Goal: Task Accomplishment & Management: Use online tool/utility

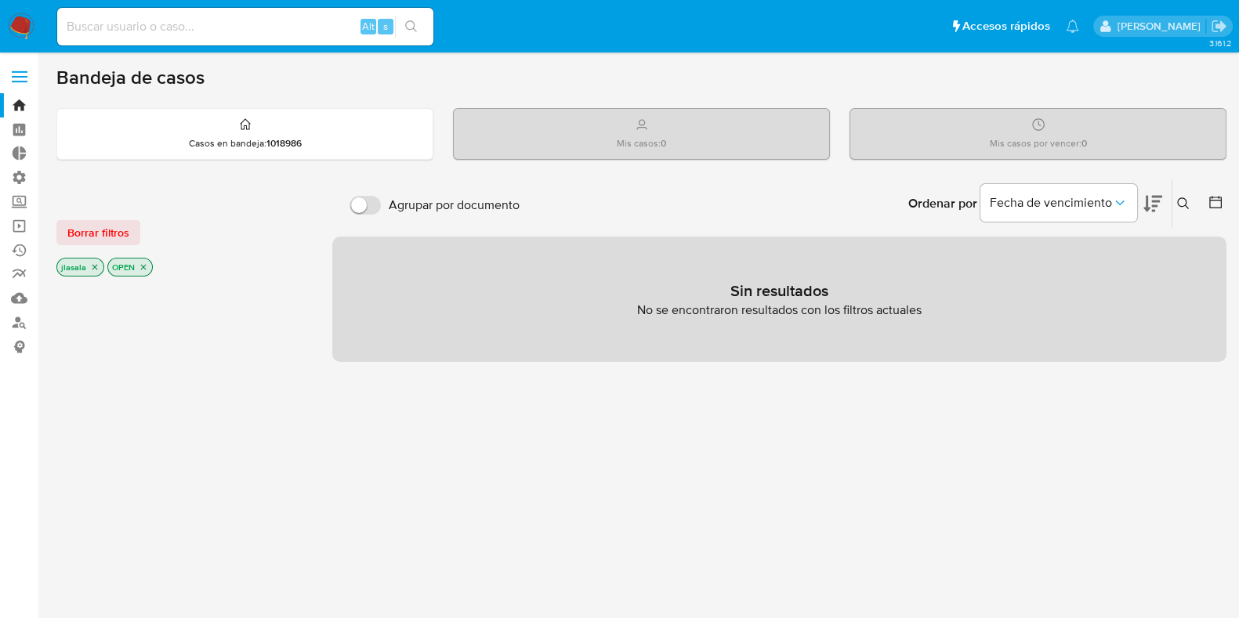
click at [21, 78] on label at bounding box center [19, 76] width 39 height 33
click at [0, 0] on input "checkbox" at bounding box center [0, 0] width 0 height 0
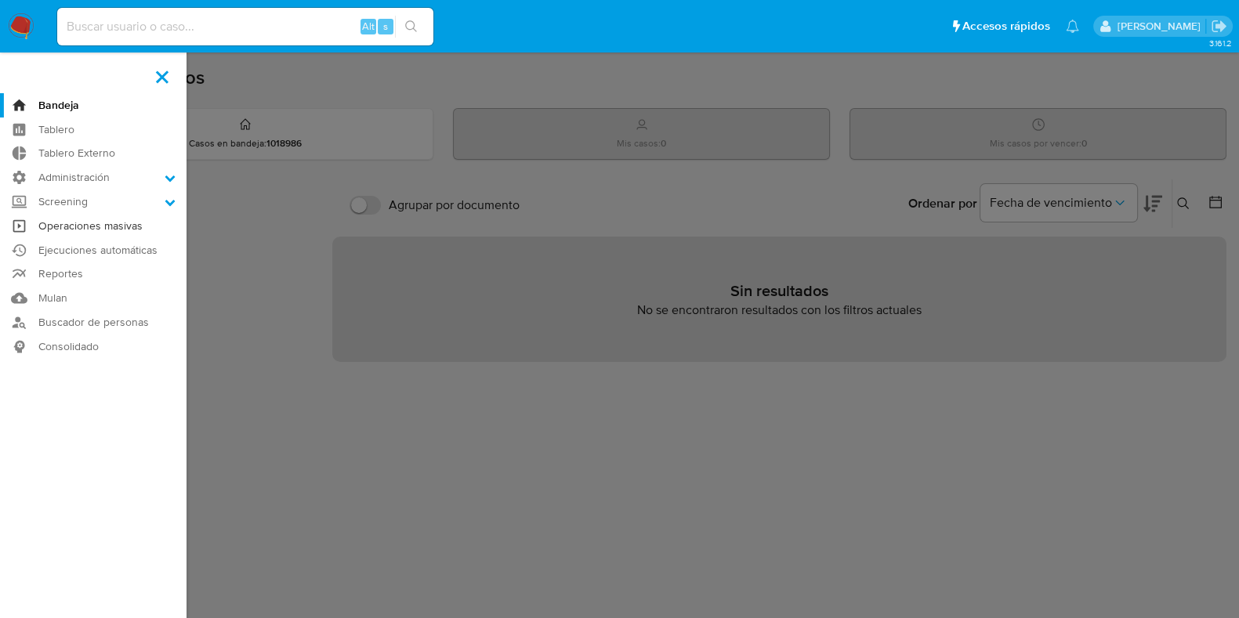
click at [91, 225] on link "Operaciones masivas" at bounding box center [93, 226] width 187 height 24
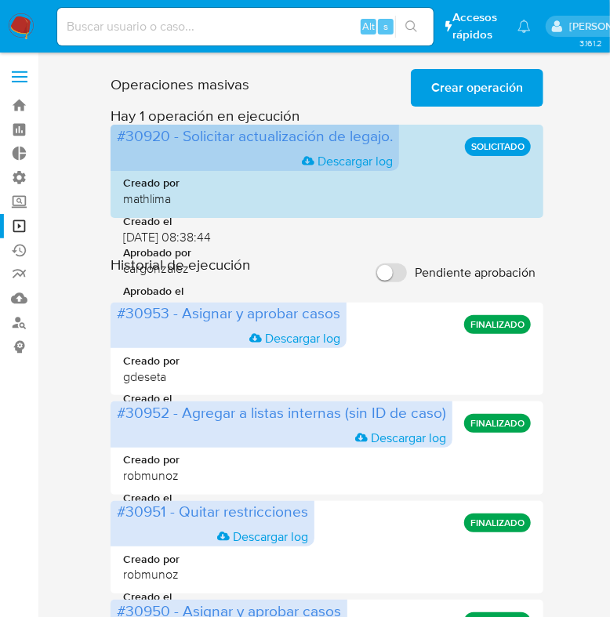
click at [482, 83] on span "Crear operación" at bounding box center [477, 88] width 92 height 34
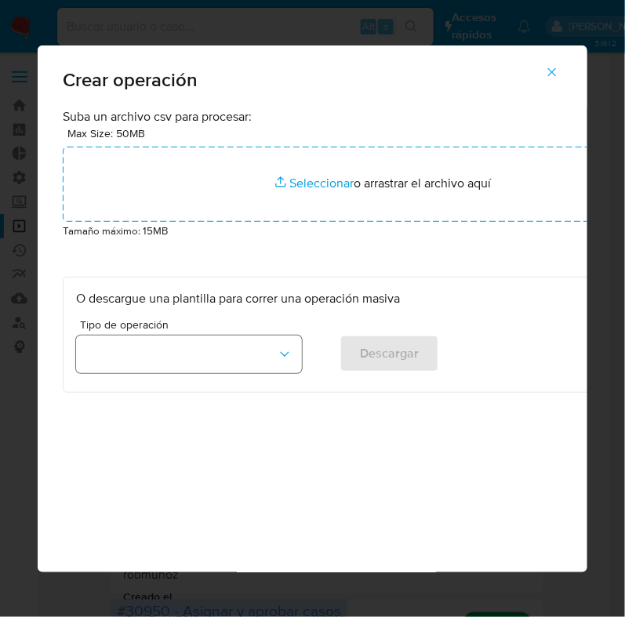
click at [241, 341] on button "button" at bounding box center [189, 354] width 226 height 38
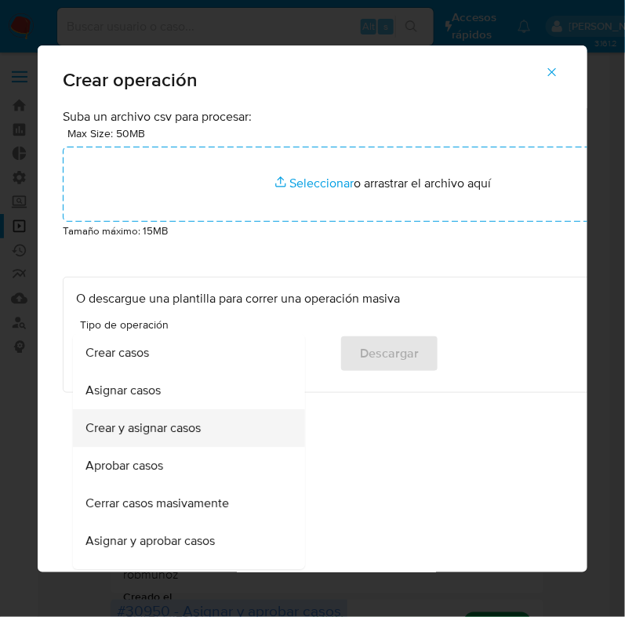
scroll to position [97, 0]
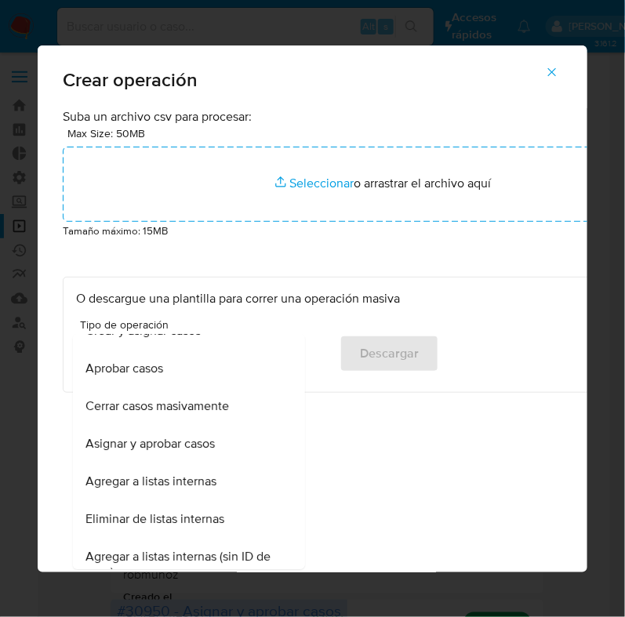
click at [190, 480] on span "Agregar a listas internas" at bounding box center [150, 482] width 131 height 16
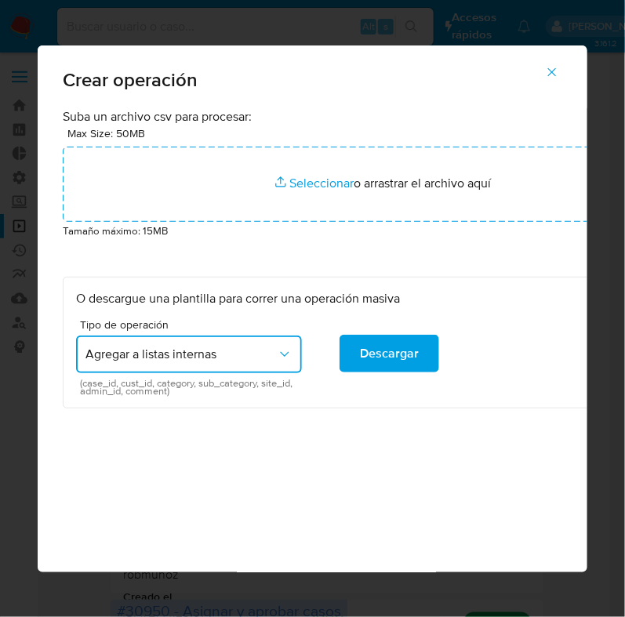
click at [259, 361] on span "Agregar a listas internas" at bounding box center [180, 354] width 191 height 16
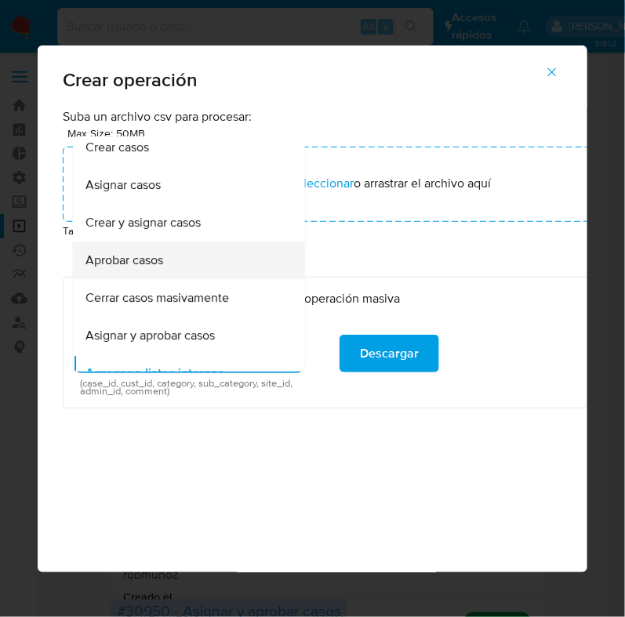
scroll to position [0, 0]
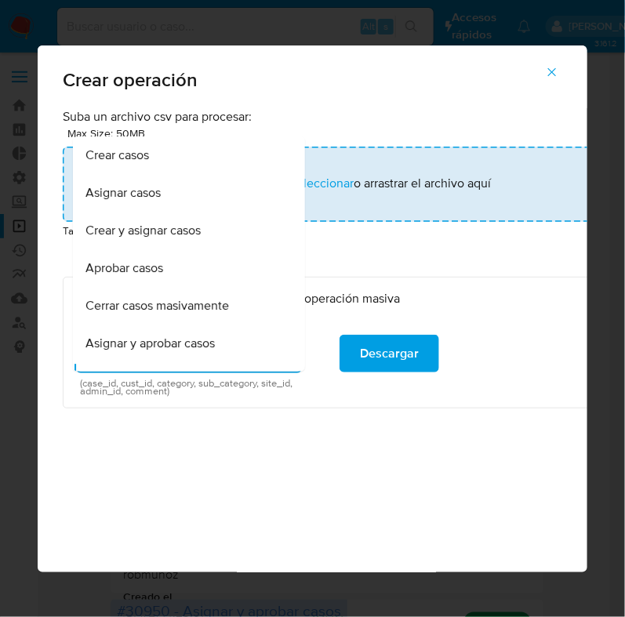
click at [157, 164] on div "Crear casos" at bounding box center [184, 155] width 198 height 38
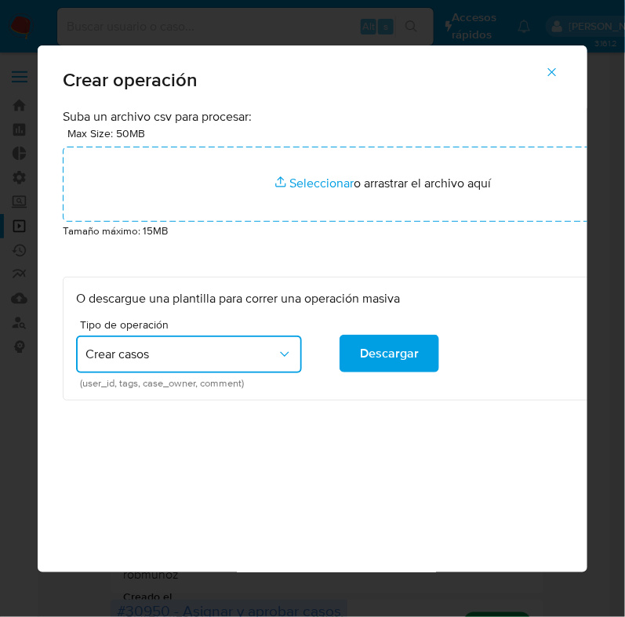
click at [553, 74] on icon "button" at bounding box center [552, 72] width 14 height 14
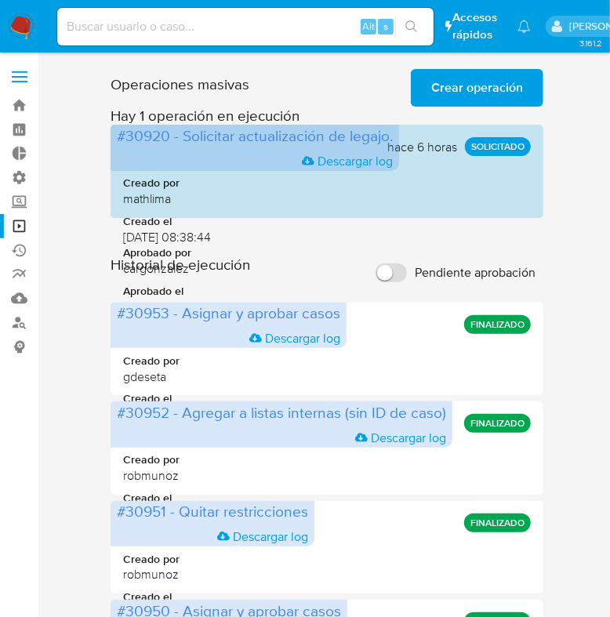
click at [451, 100] on span "Crear operación" at bounding box center [477, 88] width 92 height 34
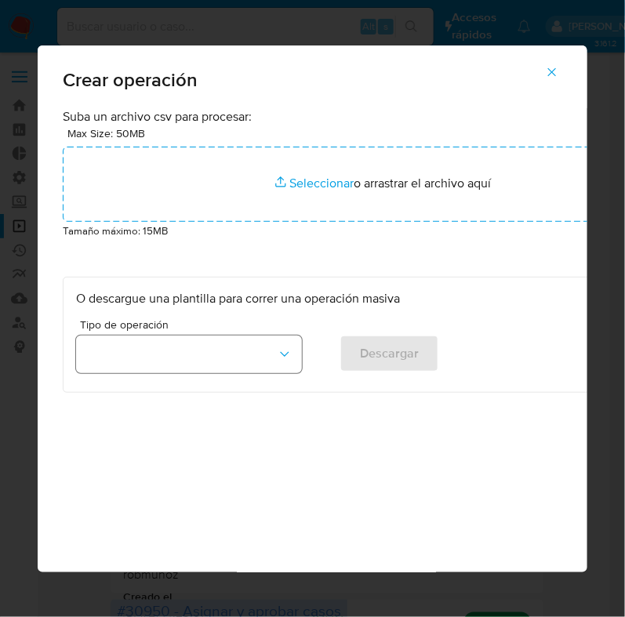
click at [238, 361] on button "button" at bounding box center [189, 354] width 226 height 38
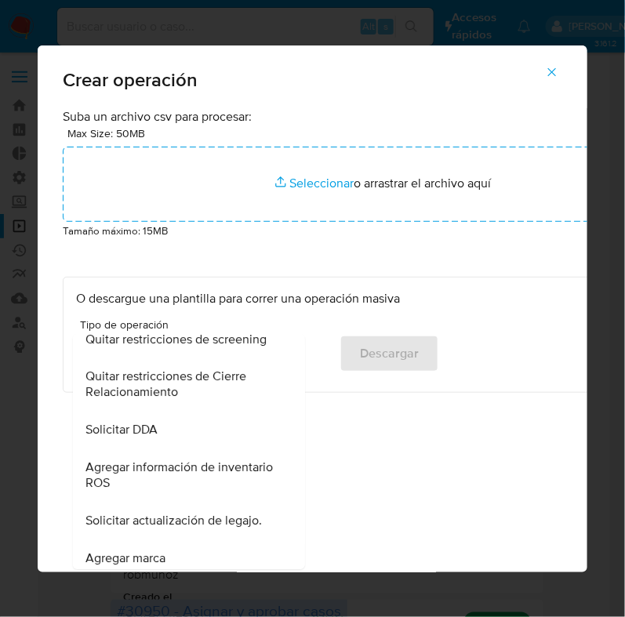
scroll to position [685, 0]
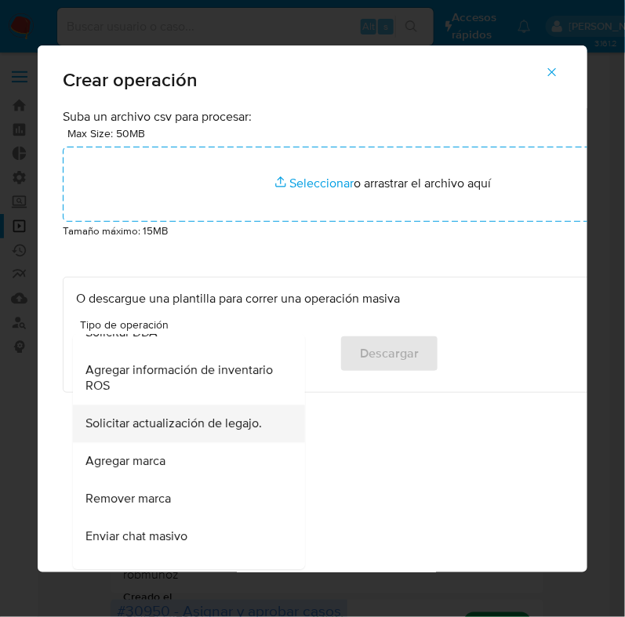
click at [201, 419] on span "Solicitar actualización de legajo." at bounding box center [173, 424] width 176 height 16
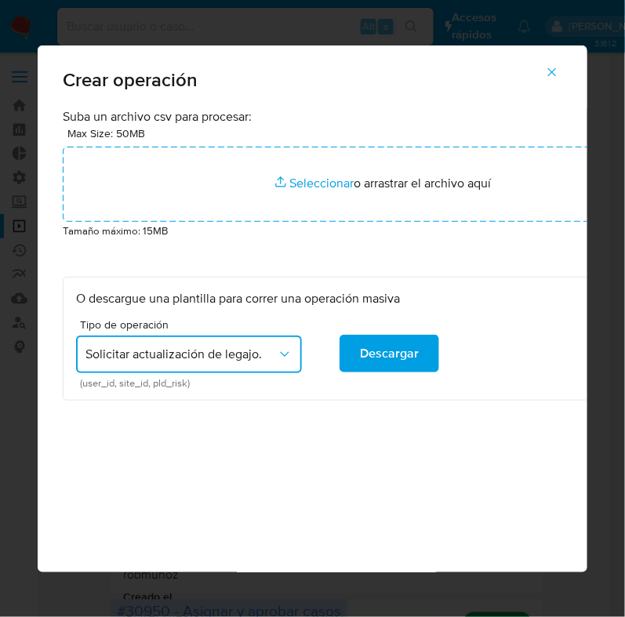
click at [261, 356] on span "Solicitar actualización de legajo." at bounding box center [180, 354] width 191 height 16
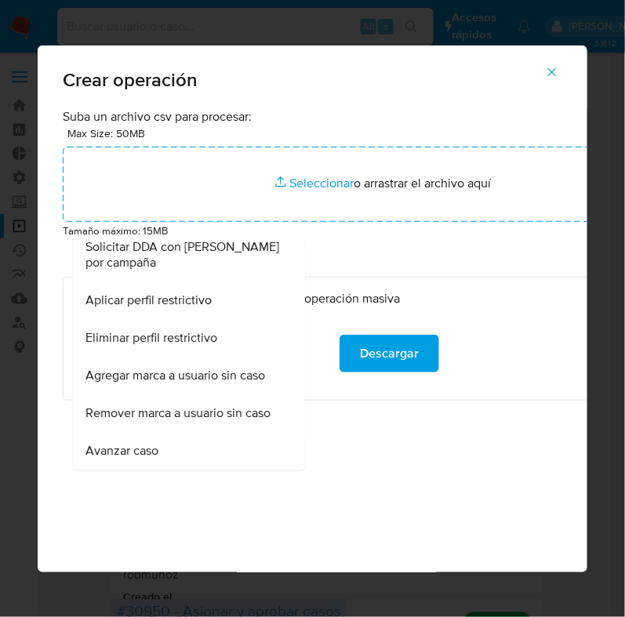
scroll to position [1018, 0]
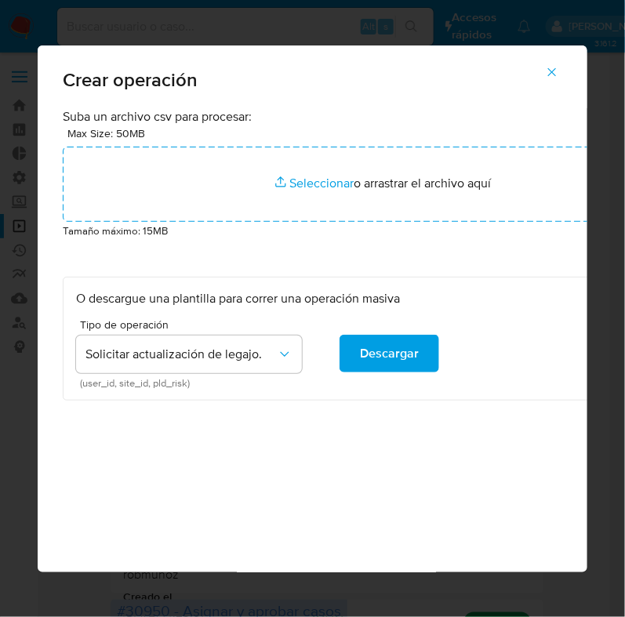
click at [375, 440] on div "Suba un archivo csv para procesar: Max Size: 50MB Seleccionar archivos Seleccio…" at bounding box center [383, 340] width 690 height 464
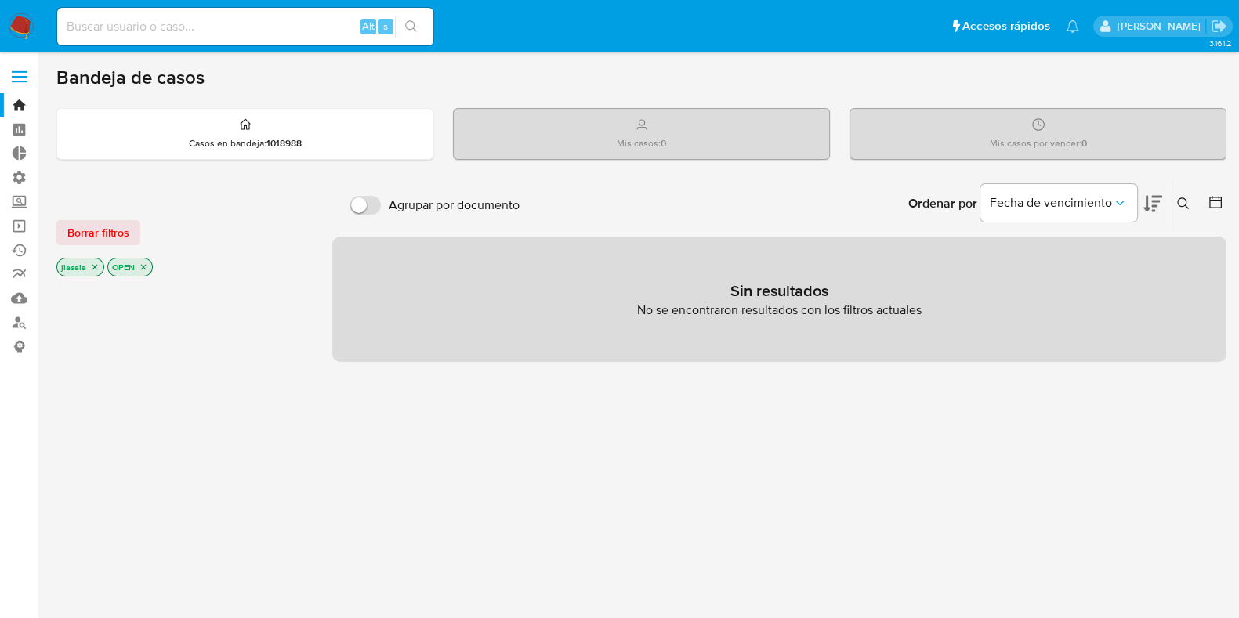
click at [20, 81] on span at bounding box center [20, 82] width 16 height 2
click at [0, 0] on input "checkbox" at bounding box center [0, 0] width 0 height 0
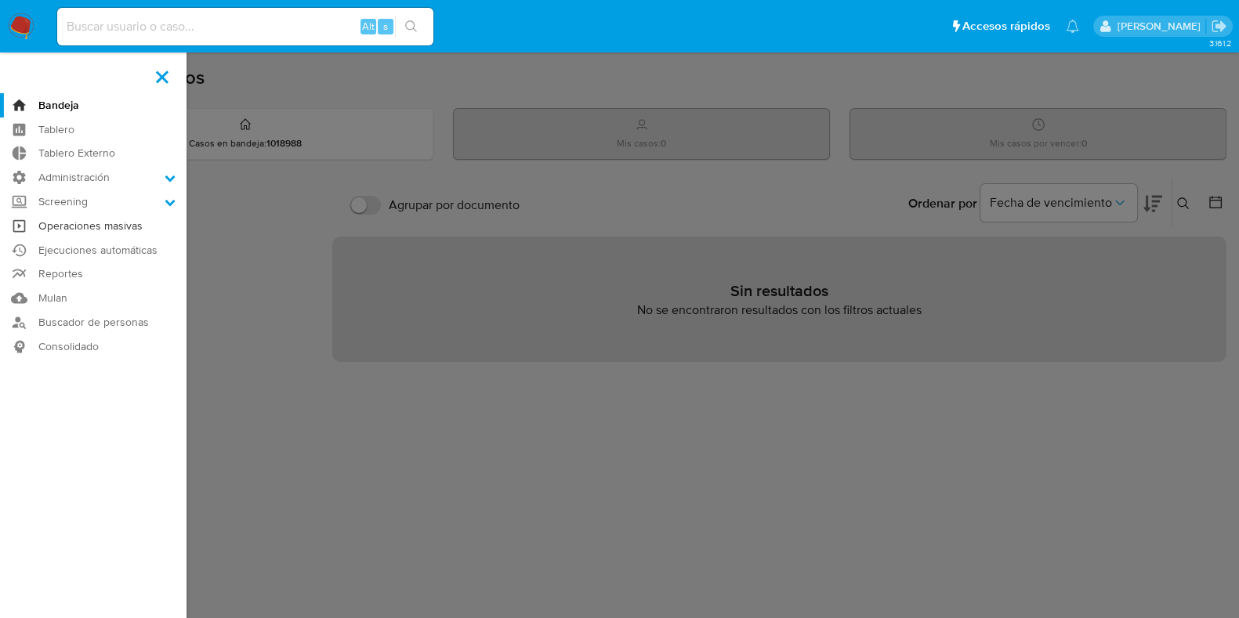
click at [70, 230] on link "Operaciones masivas" at bounding box center [93, 226] width 187 height 24
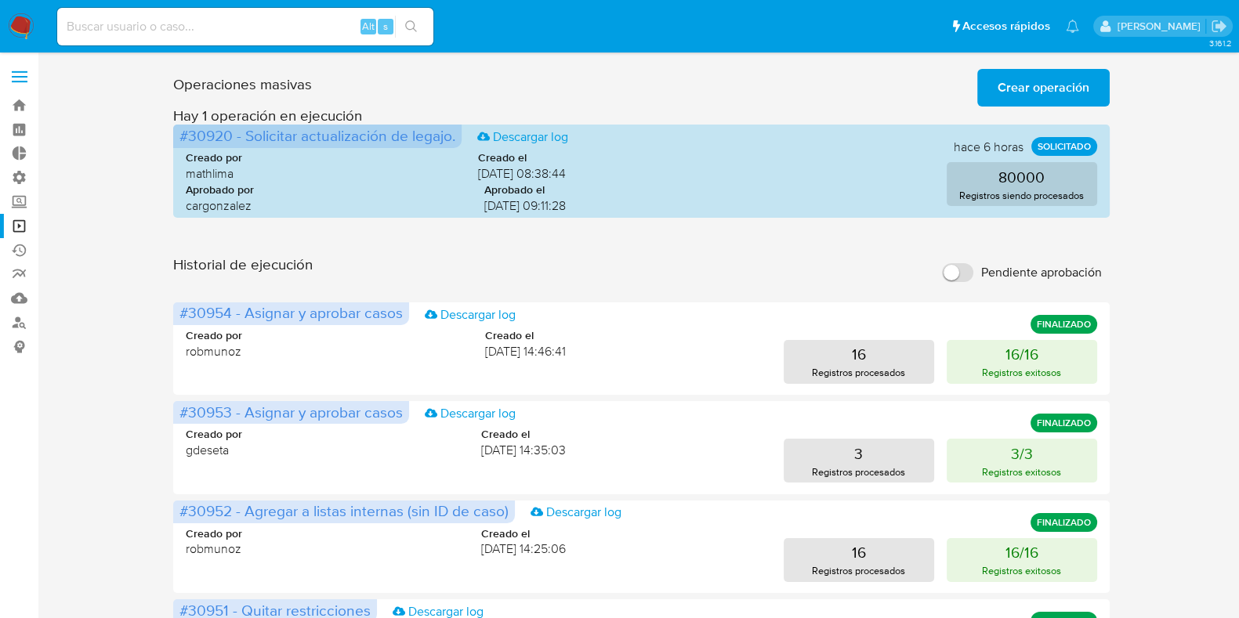
click at [1031, 92] on span "Crear operación" at bounding box center [1044, 88] width 92 height 34
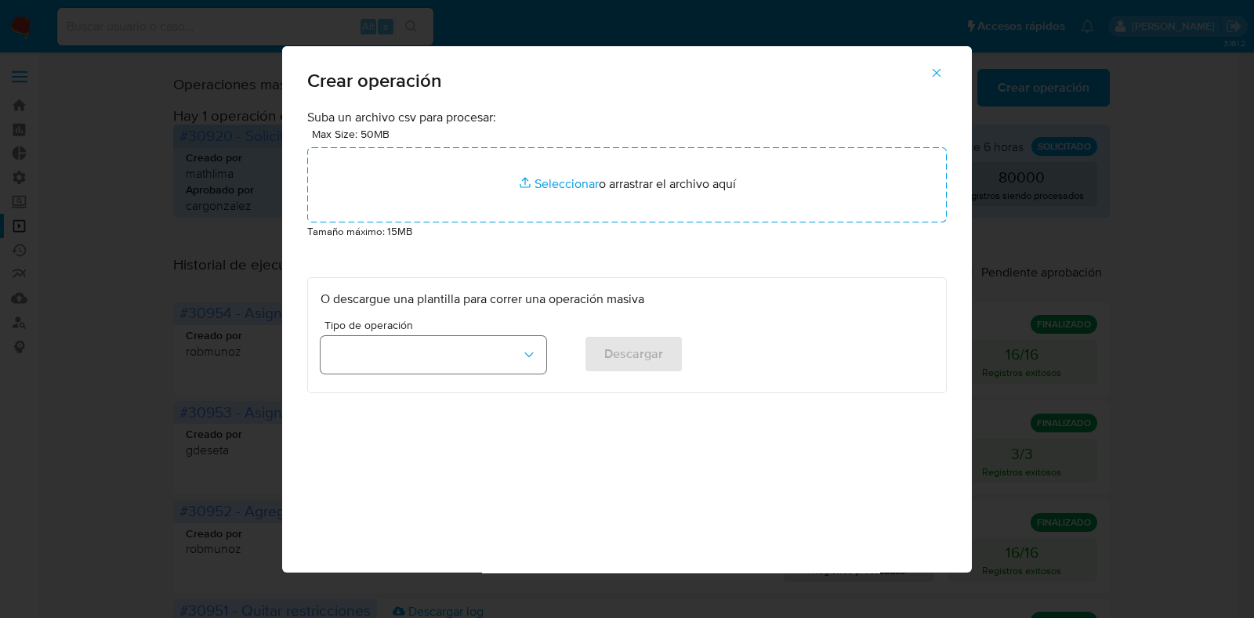
click at [513, 354] on button "button" at bounding box center [434, 355] width 226 height 38
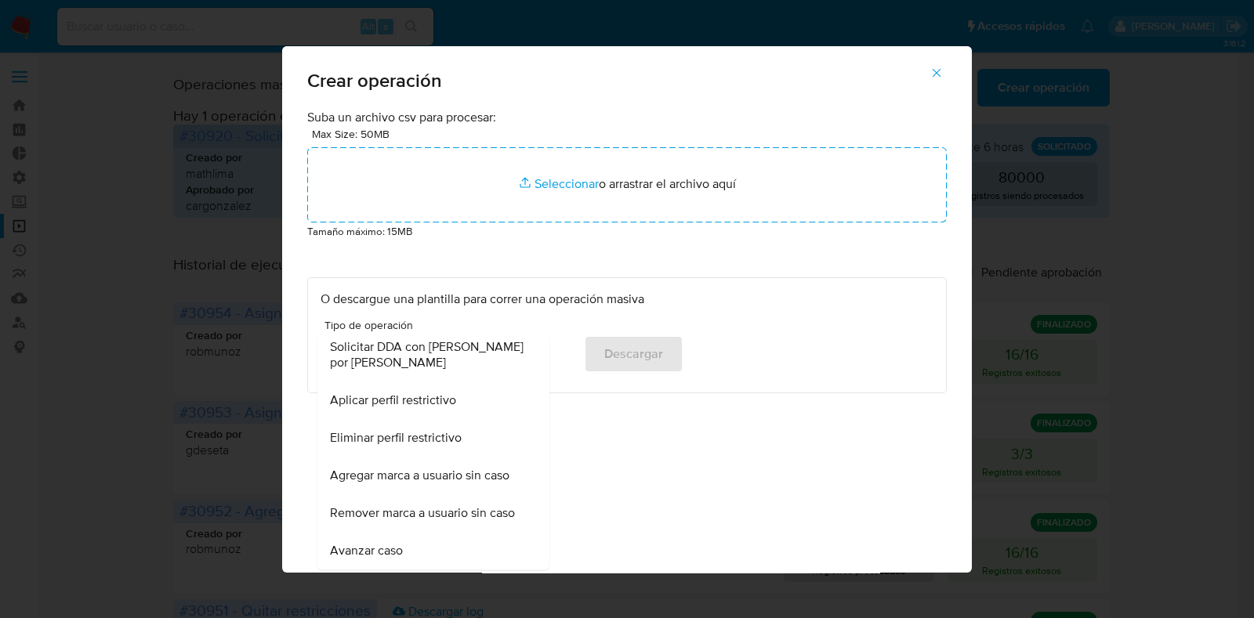
scroll to position [1018, 0]
click at [388, 545] on span "Avanzar caso" at bounding box center [366, 552] width 73 height 16
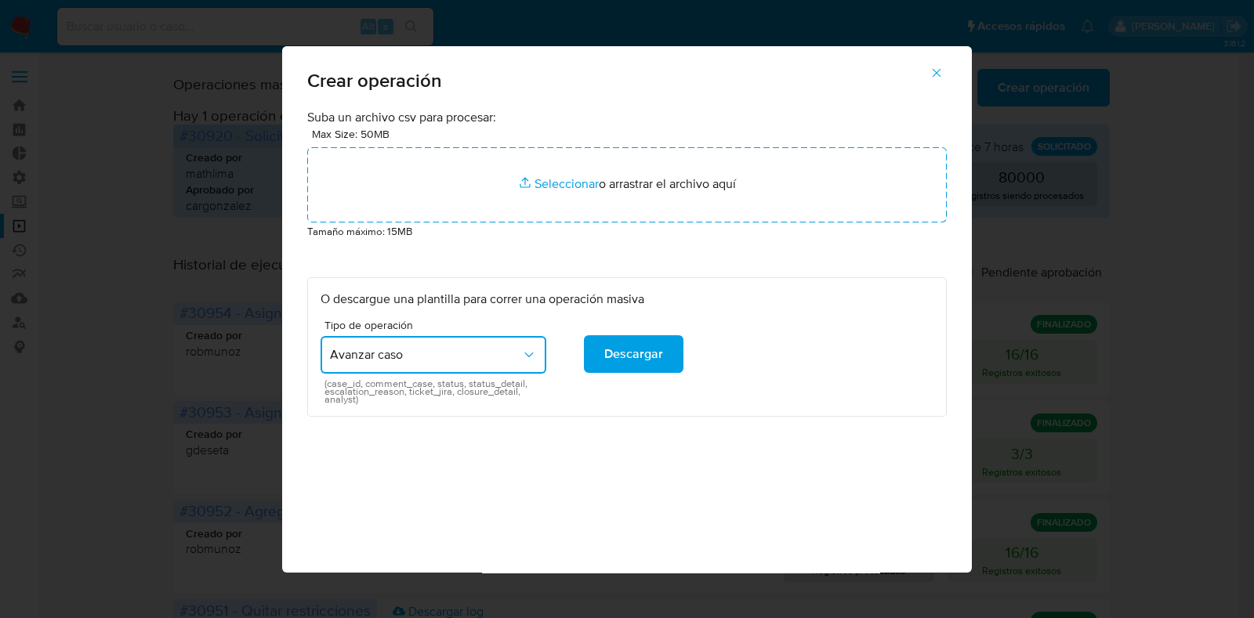
click at [941, 76] on icon "button" at bounding box center [937, 72] width 9 height 9
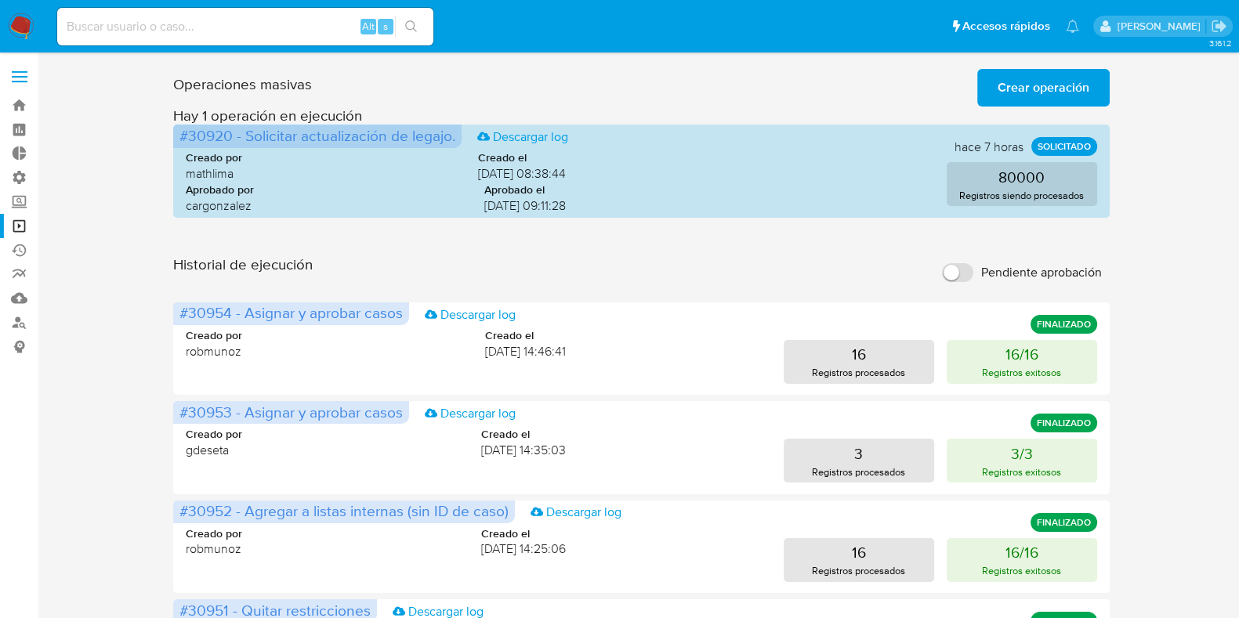
click at [27, 67] on label at bounding box center [19, 76] width 39 height 33
click at [0, 0] on input "checkbox" at bounding box center [0, 0] width 0 height 0
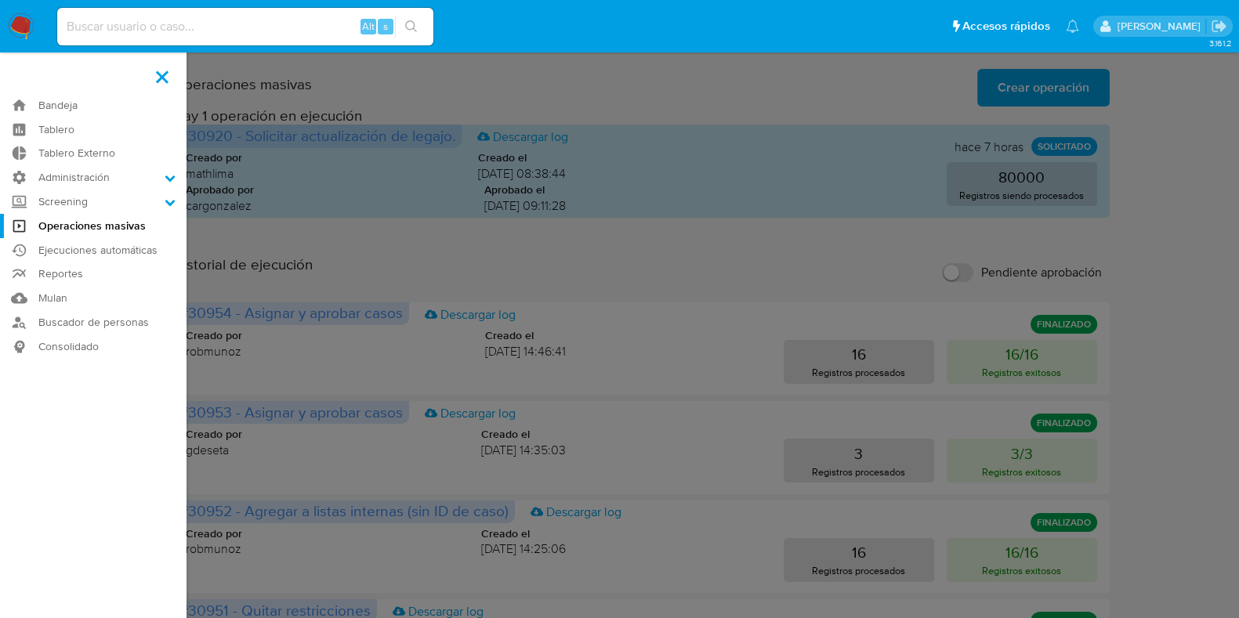
click at [168, 75] on label at bounding box center [162, 76] width 39 height 33
click at [0, 0] on input "checkbox" at bounding box center [0, 0] width 0 height 0
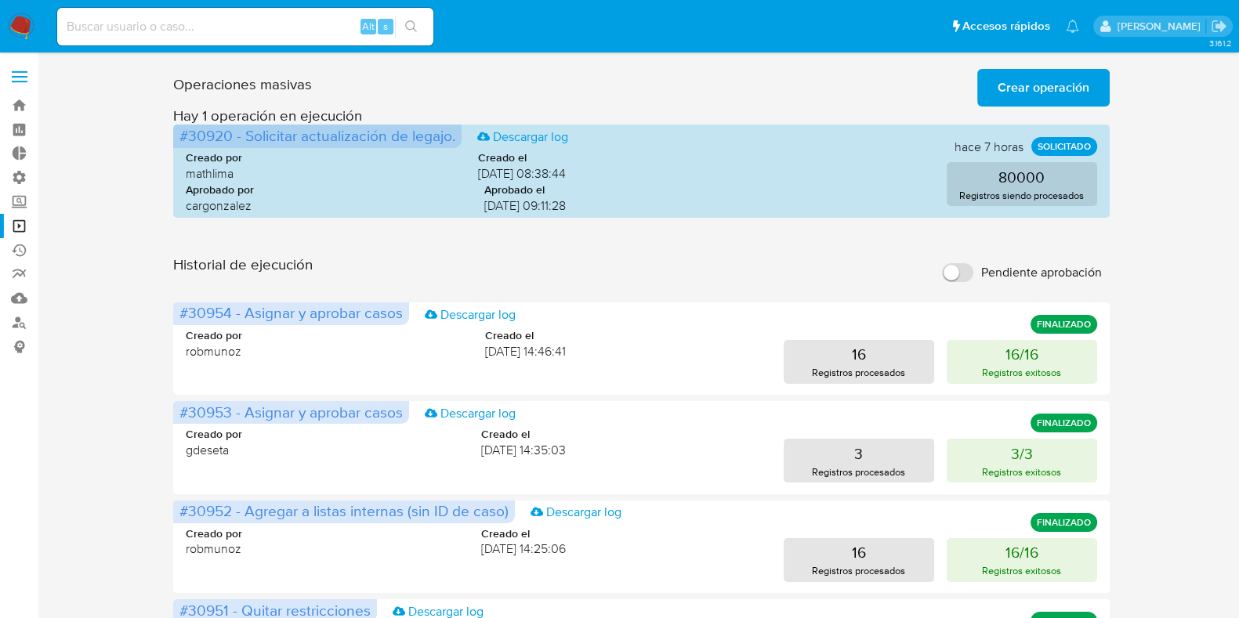
click at [1017, 86] on span "Crear operación" at bounding box center [1044, 88] width 92 height 34
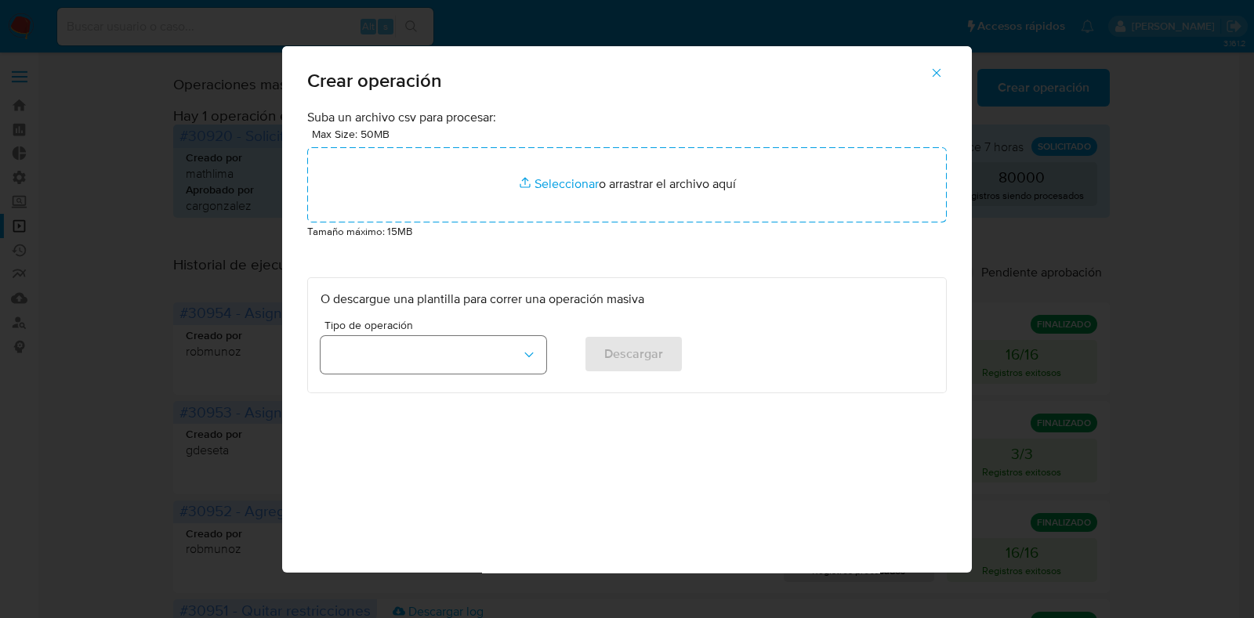
click at [491, 354] on button "button" at bounding box center [434, 355] width 226 height 38
click at [952, 67] on button "button" at bounding box center [936, 73] width 55 height 38
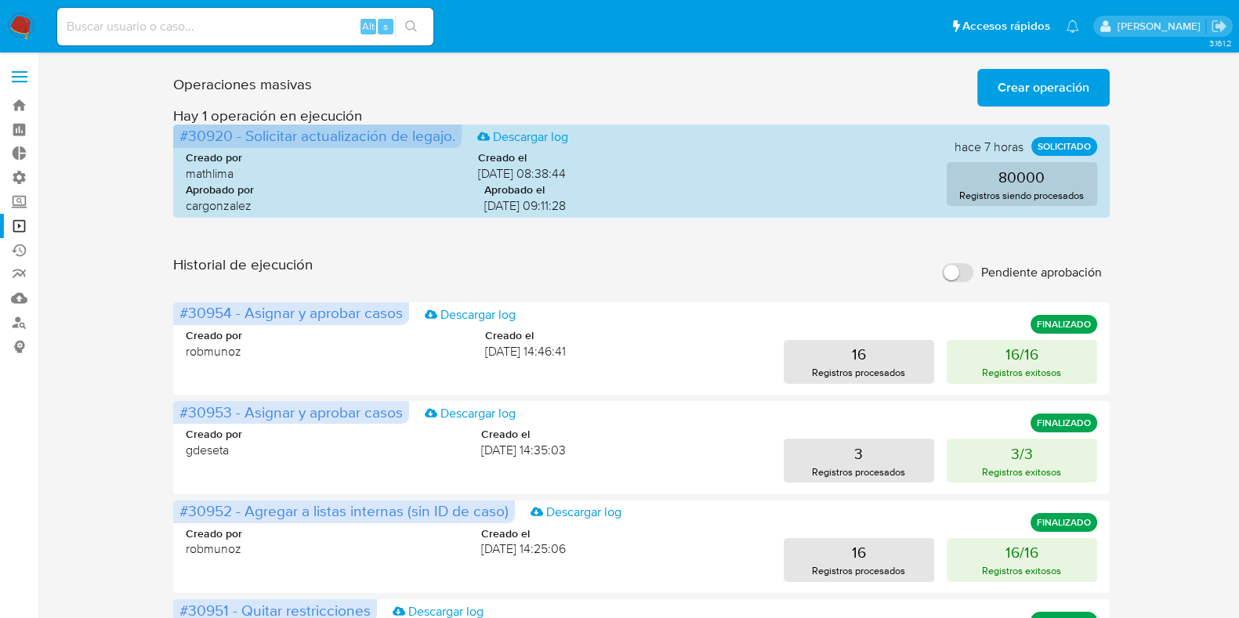
click at [1052, 83] on span "Crear operación" at bounding box center [1044, 88] width 92 height 34
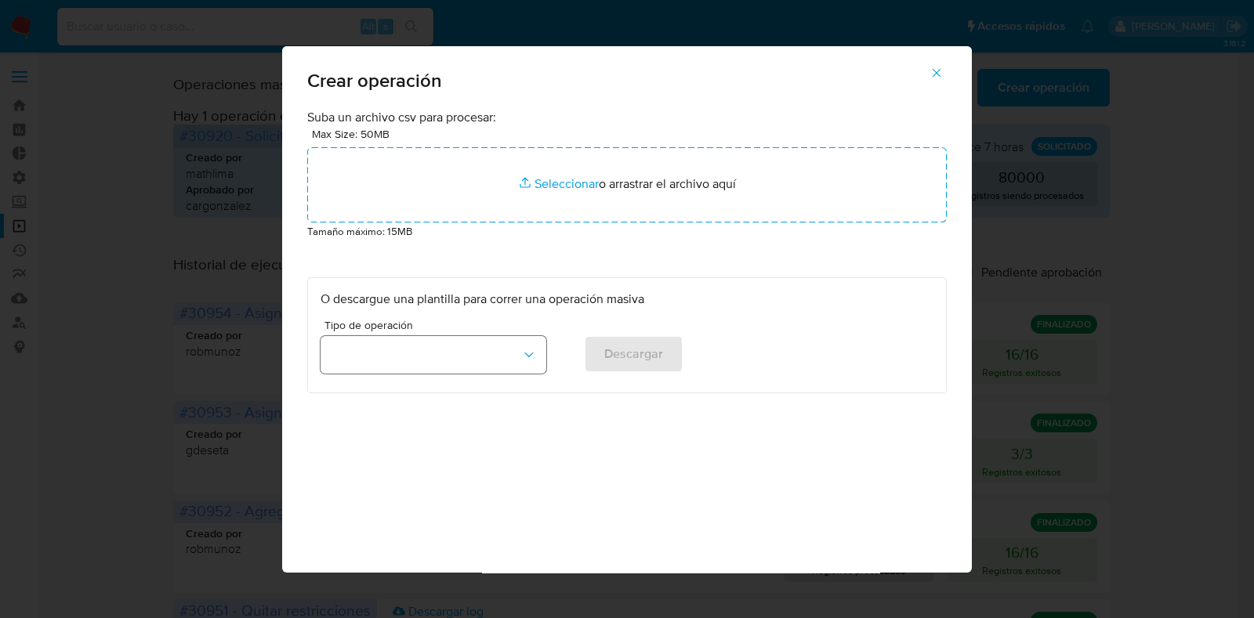
click at [484, 358] on button "button" at bounding box center [434, 355] width 226 height 38
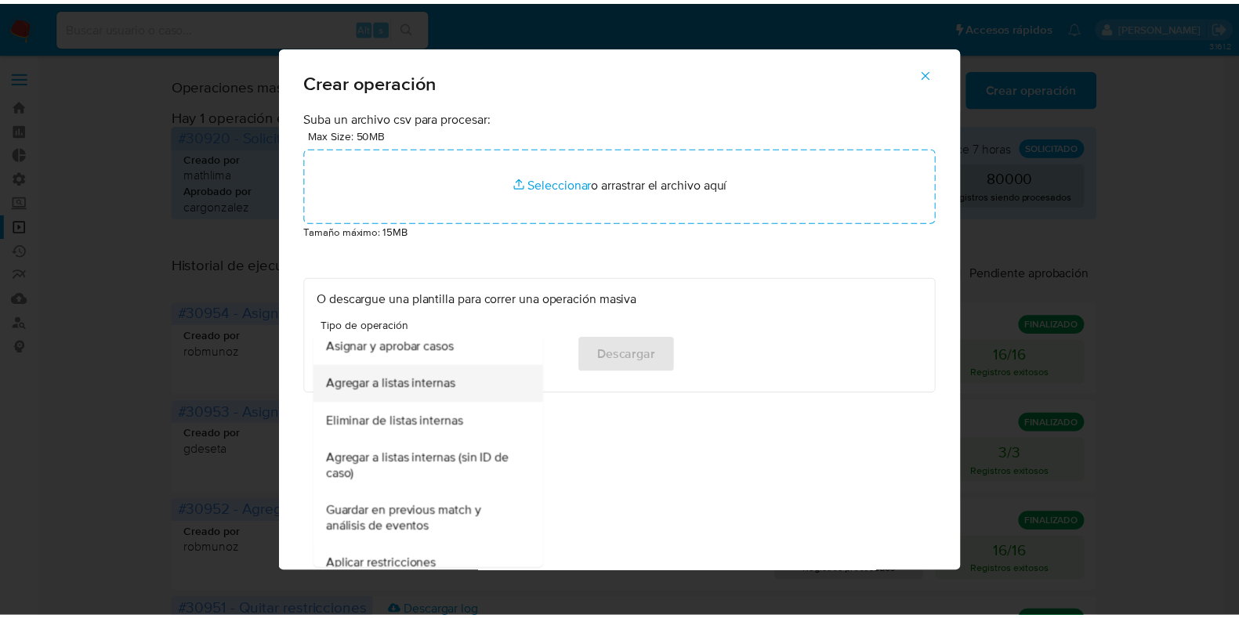
scroll to position [97, 0]
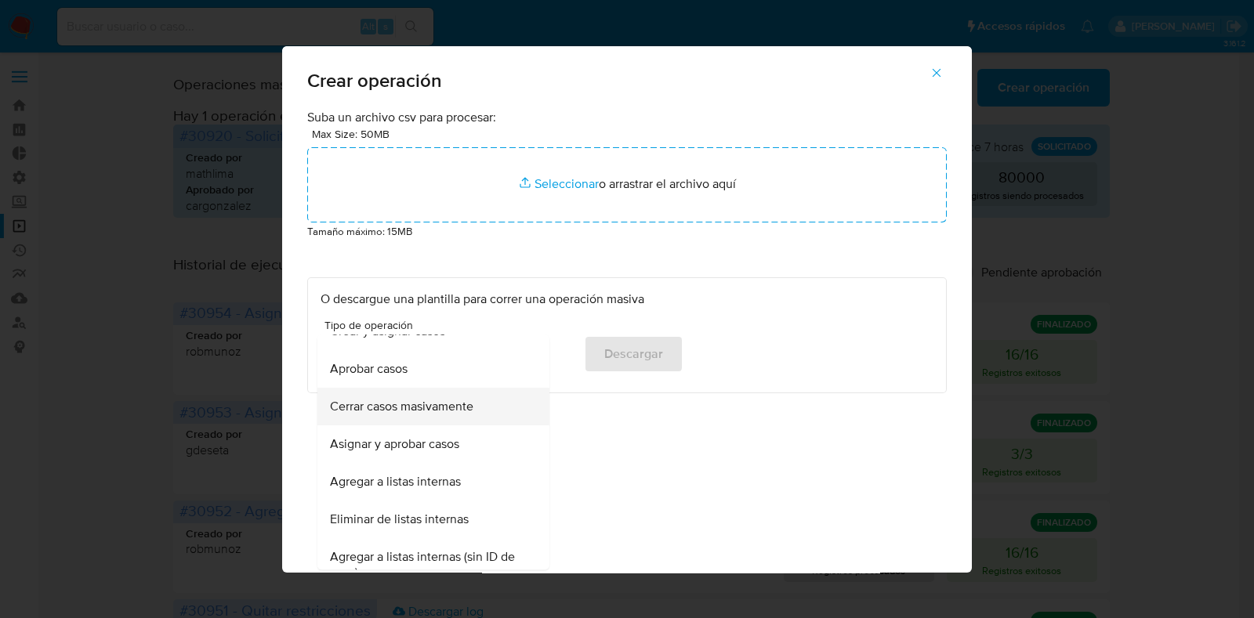
click at [435, 408] on span "Cerrar casos masivamente" at bounding box center [401, 408] width 143 height 16
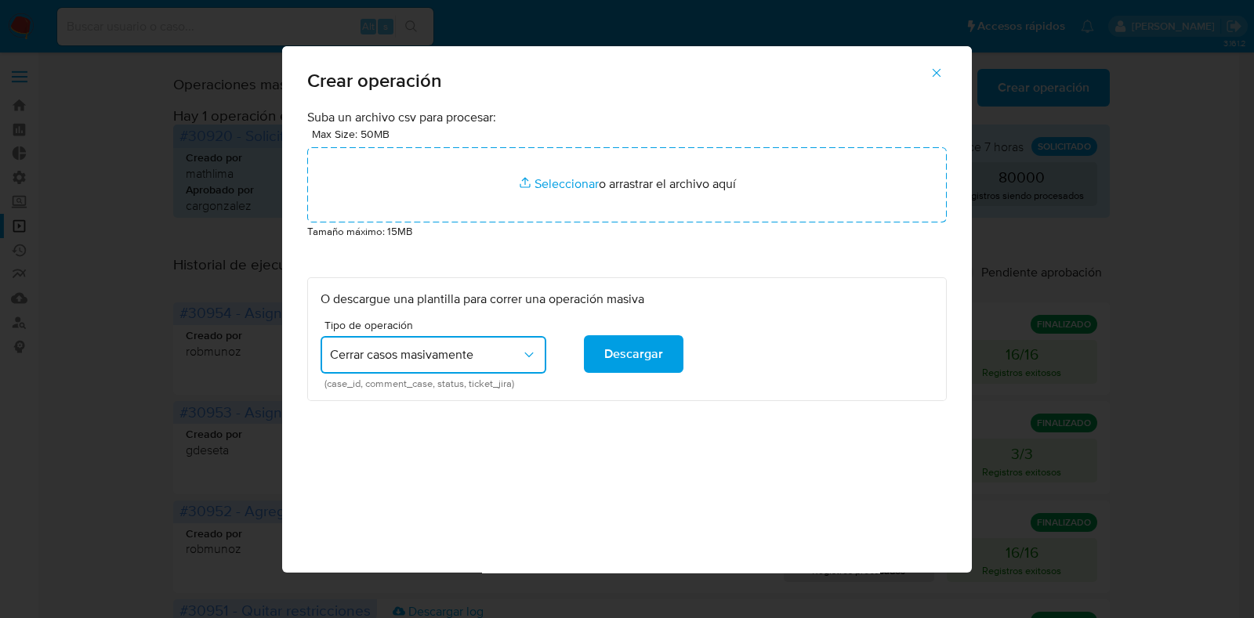
click at [931, 72] on icon "button" at bounding box center [937, 73] width 14 height 14
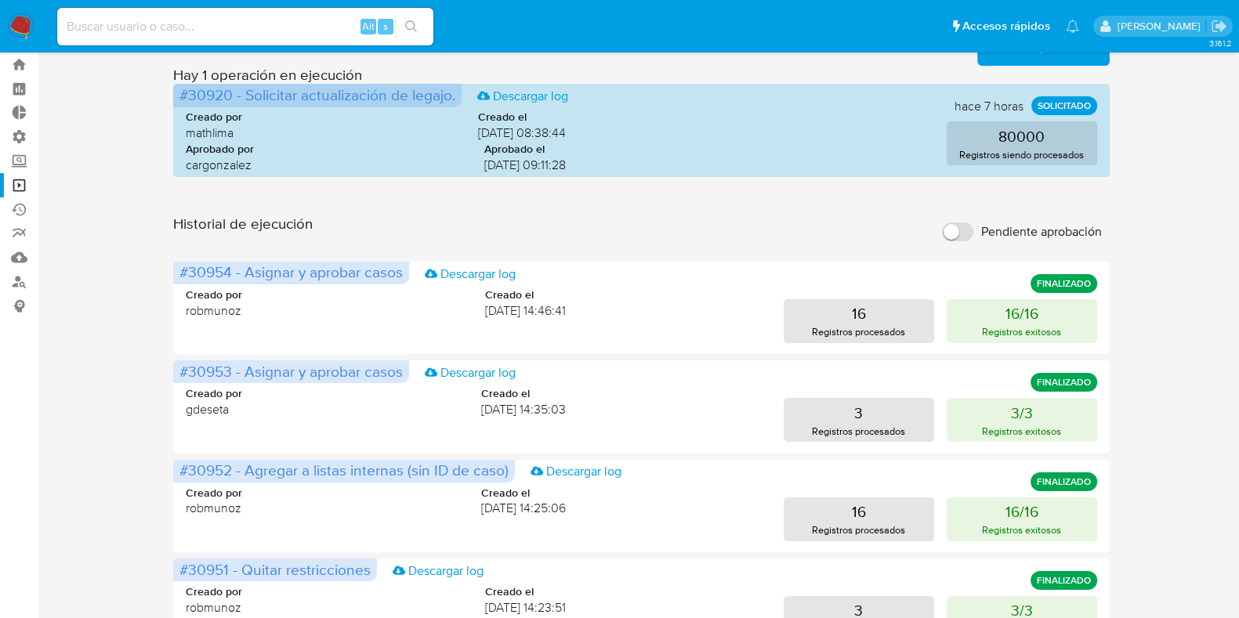
scroll to position [0, 0]
